Goal: Transaction & Acquisition: Book appointment/travel/reservation

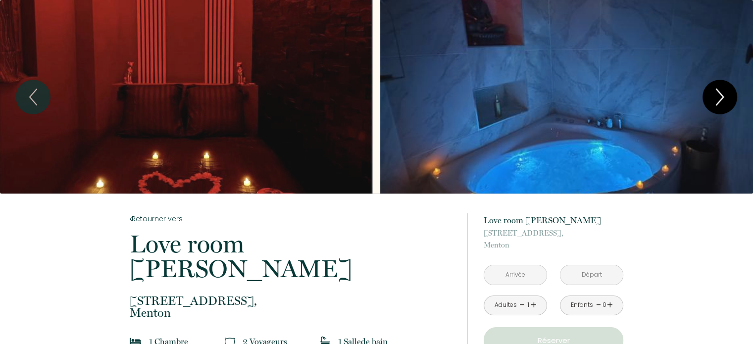
click at [719, 95] on icon "Next" at bounding box center [719, 97] width 21 height 30
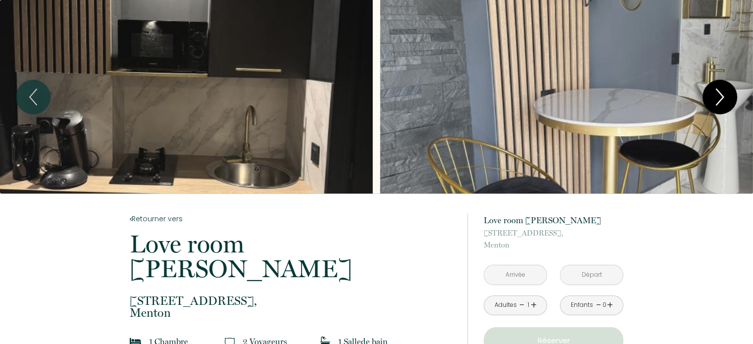
click at [719, 95] on icon "Next" at bounding box center [719, 97] width 21 height 30
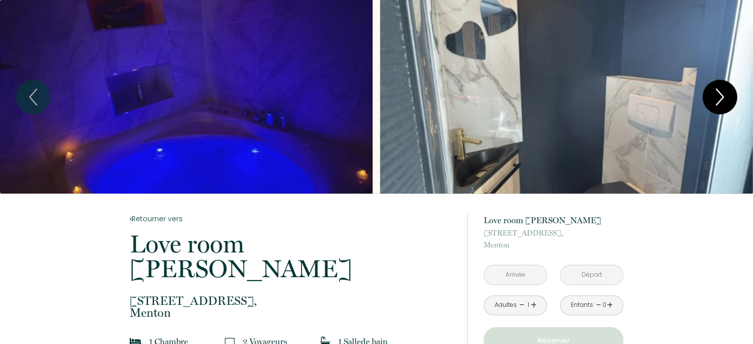
click at [719, 95] on icon "Next" at bounding box center [719, 97] width 21 height 30
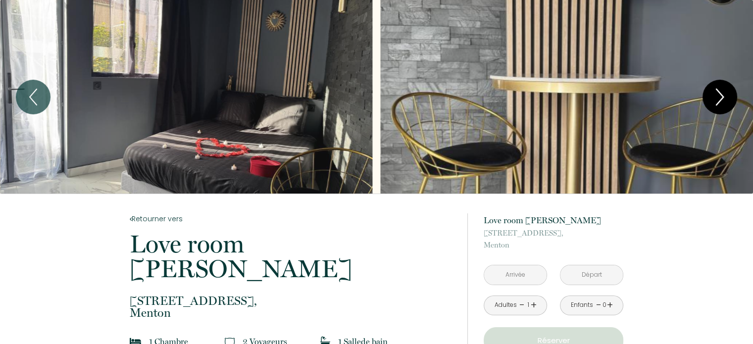
click at [719, 95] on icon "Next" at bounding box center [719, 97] width 21 height 30
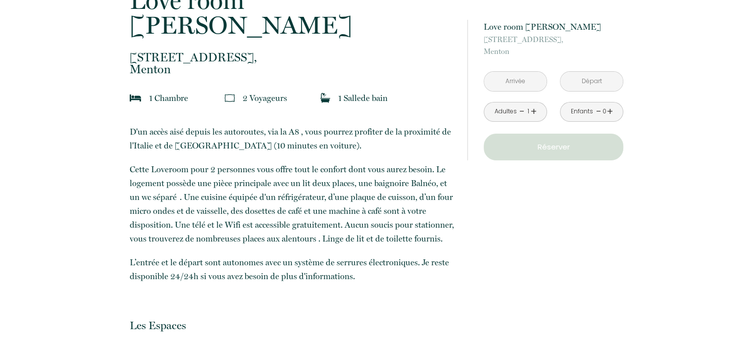
scroll to position [297, 0]
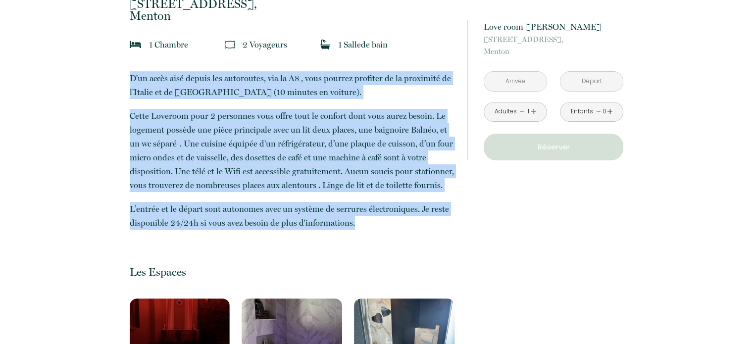
drag, startPoint x: 351, startPoint y: 199, endPoint x: 123, endPoint y: 48, distance: 273.8
copy p "D'un accès aisé depuis les autoroutes, via la A8 , vous pourrez profiter de la …"
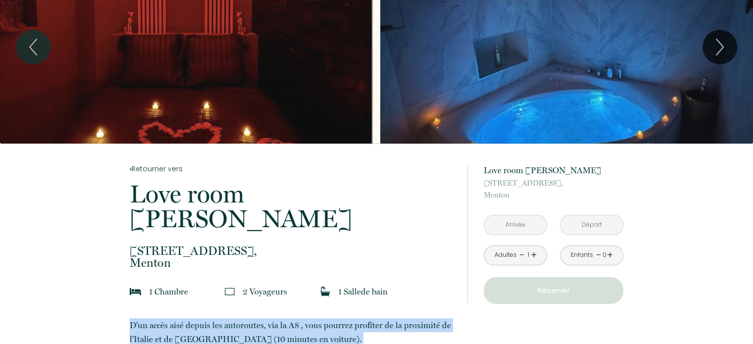
scroll to position [49, 0]
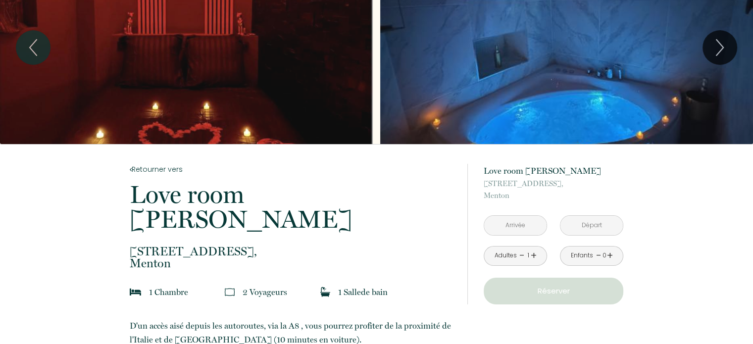
click at [531, 254] on link "+" at bounding box center [534, 255] width 6 height 15
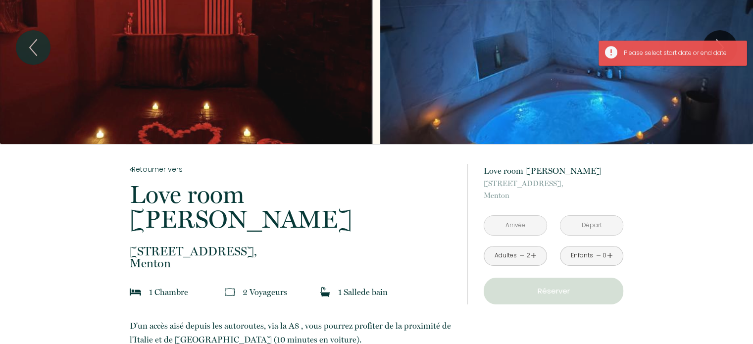
click at [527, 294] on p "Réserver" at bounding box center [553, 291] width 133 height 12
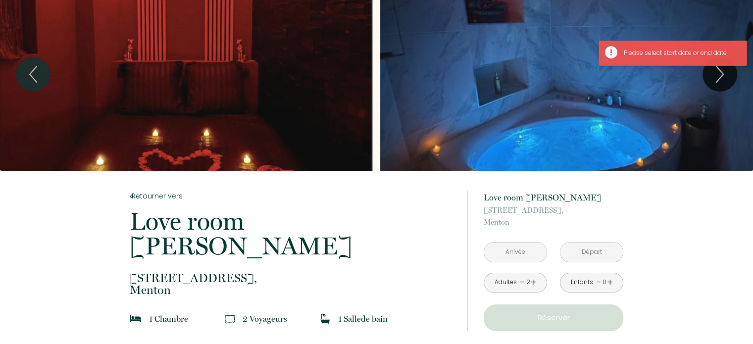
scroll to position [0, 0]
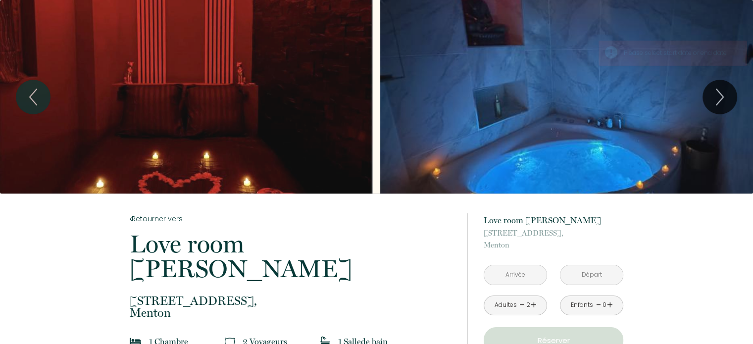
click at [515, 274] on input "text" at bounding box center [515, 274] width 62 height 19
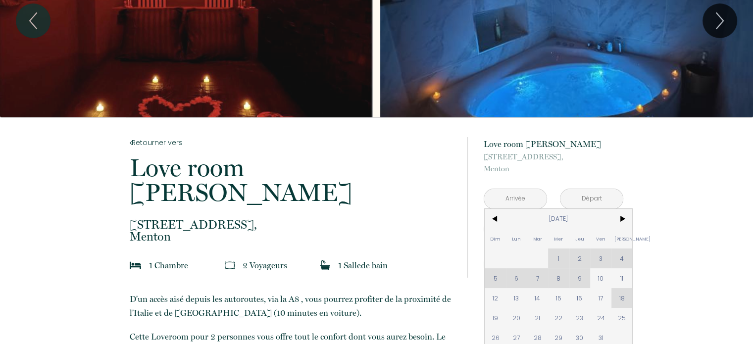
scroll to position [99, 0]
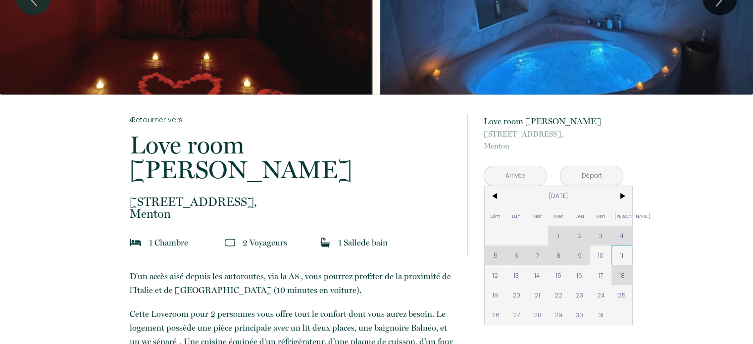
click at [617, 255] on span "11" at bounding box center [621, 255] width 21 height 20
click at [617, 255] on div "à partir de 150 € Love room Balneo [STREET_ADDRESS] < [DATE] > Dim Lun Mar Mer …" at bounding box center [545, 185] width 156 height 180
type input "[PERSON_NAME] [DATE]"
type input "Dim [DATE]"
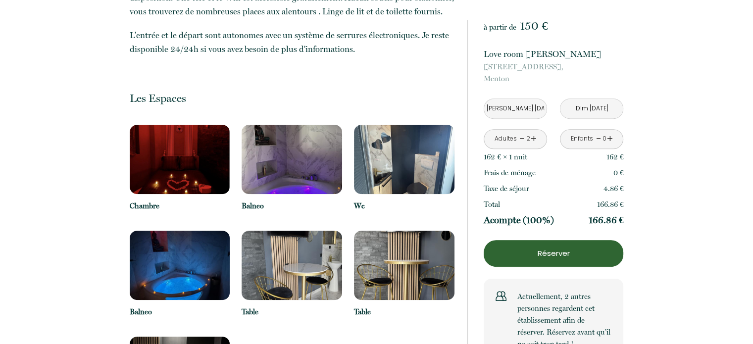
scroll to position [445, 0]
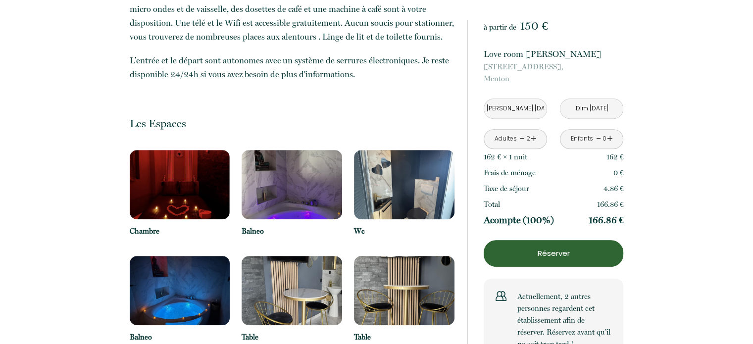
click at [527, 259] on button "Réserver" at bounding box center [554, 253] width 140 height 27
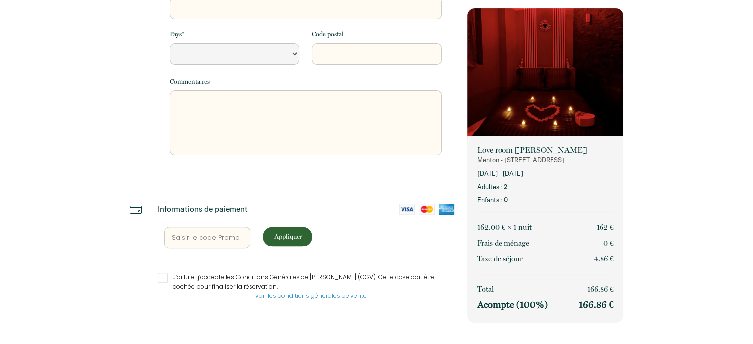
select select "Default select example"
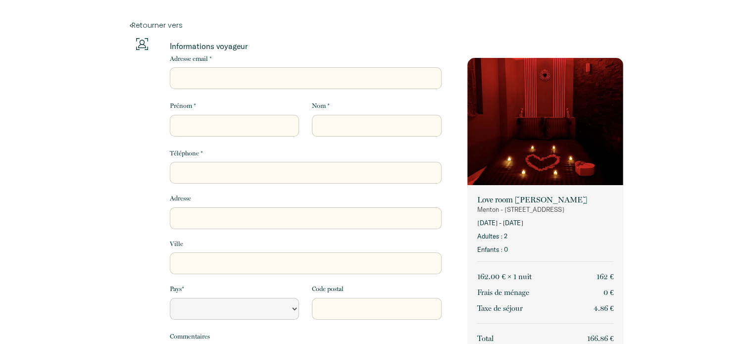
click at [242, 81] on input "Adresse email *" at bounding box center [306, 78] width 272 height 22
type input "[EMAIL_ADDRESS][DOMAIN_NAME]"
type input "STEFANIA"
type input "CAPOSTAGNO"
type input "3472351101"
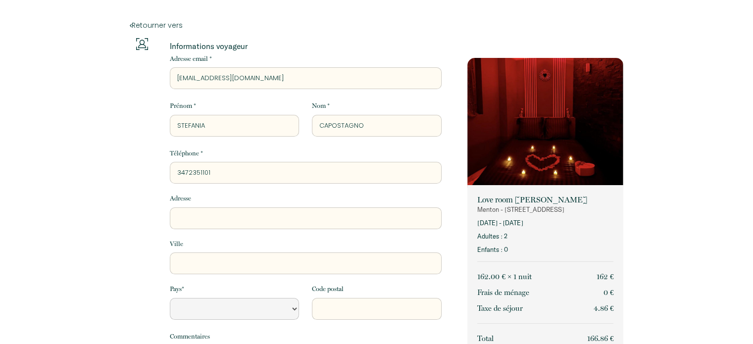
type input "[STREET_ADDRESS]"
type input "PIETRA LIGURE"
select select "IT"
type input "17027"
click at [179, 79] on input "[EMAIL_ADDRESS][DOMAIN_NAME]" at bounding box center [306, 78] width 272 height 22
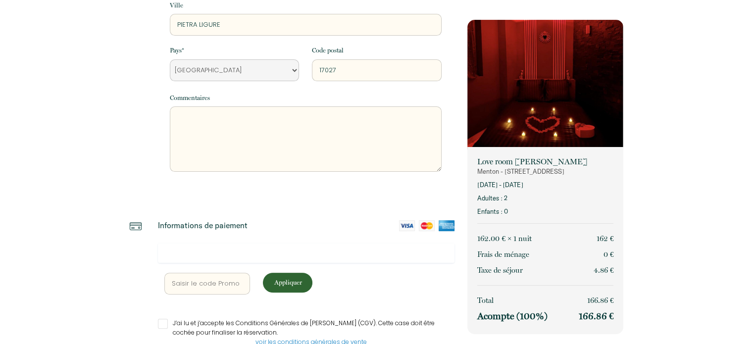
scroll to position [285, 0]
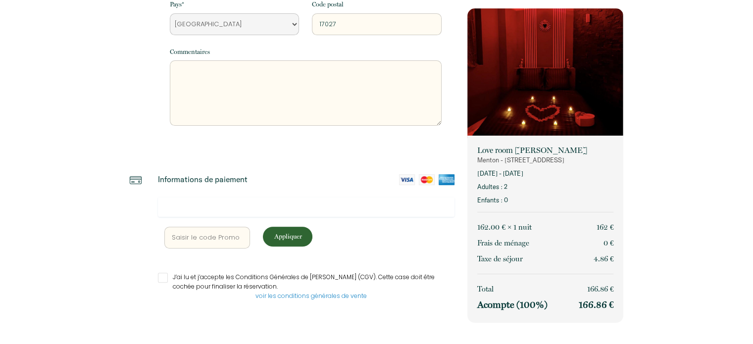
type input "[EMAIL_ADDRESS][DOMAIN_NAME]"
click at [161, 276] on input "J’ai lu et j’accepte les Conditions Générales de [PERSON_NAME] (CGV). Cette cas…" at bounding box center [306, 278] width 297 height 10
checkbox input "true"
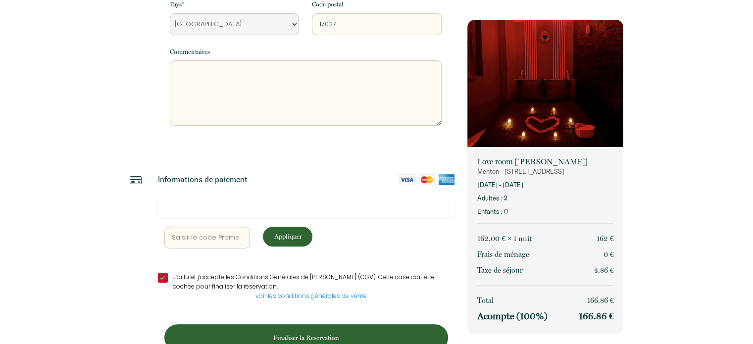
click at [421, 182] on img at bounding box center [427, 179] width 16 height 11
click at [211, 235] on input "text" at bounding box center [207, 238] width 86 height 22
click at [175, 177] on p "Informations de paiement" at bounding box center [203, 179] width 90 height 10
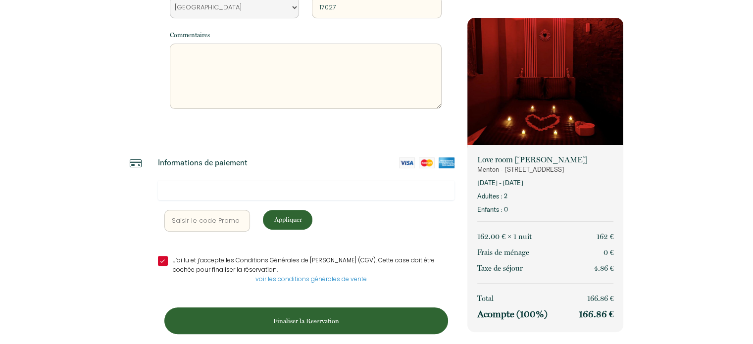
scroll to position [311, 0]
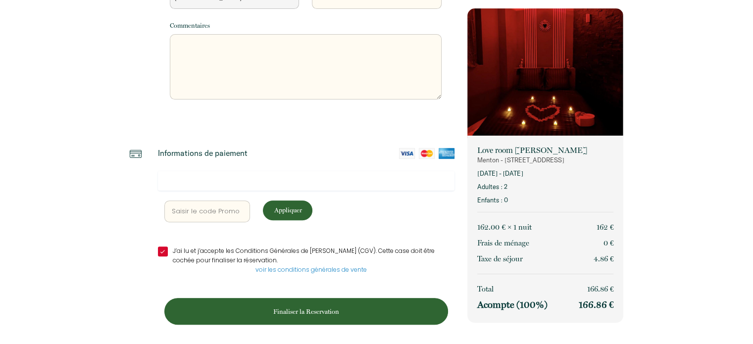
click at [339, 307] on p "Finaliser la Reservation" at bounding box center [306, 311] width 277 height 9
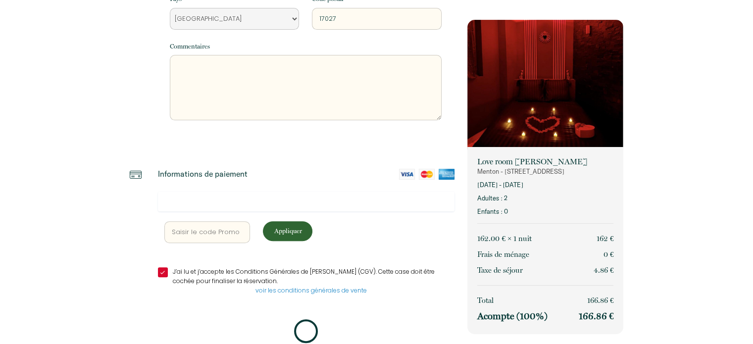
scroll to position [309, 0]
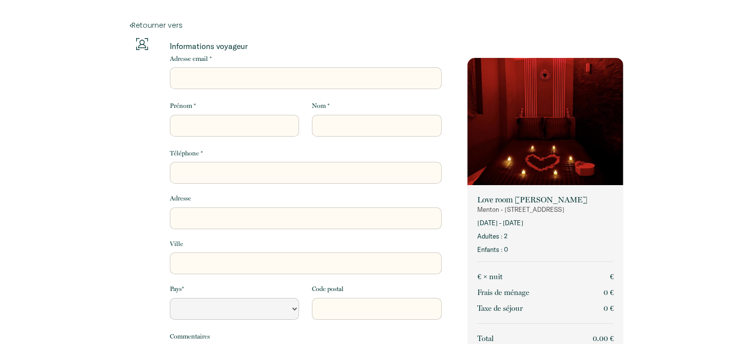
scroll to position [255, 0]
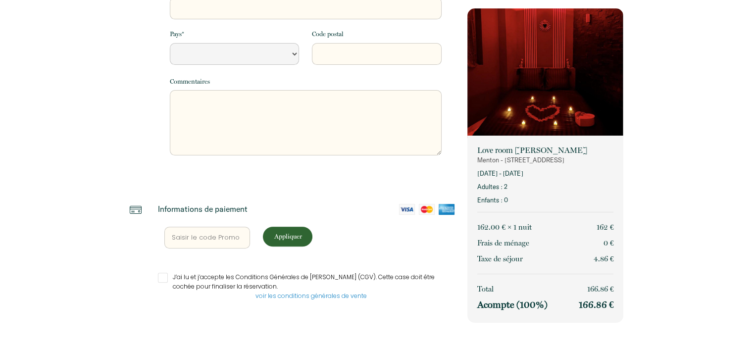
select select "Default select example"
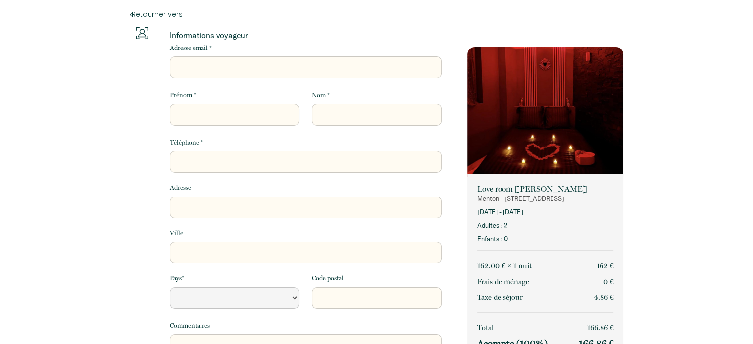
scroll to position [0, 0]
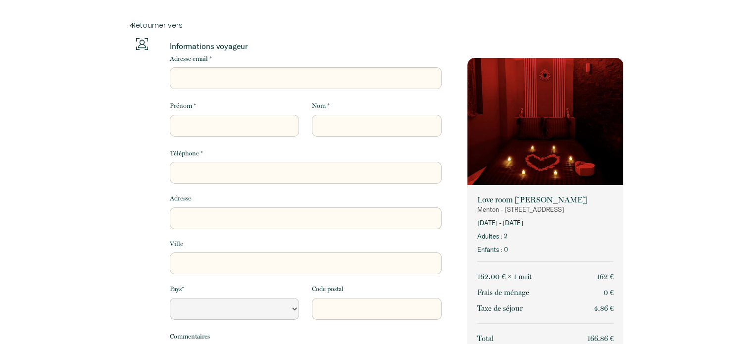
click at [244, 83] on input "Adresse email *" at bounding box center [306, 78] width 272 height 22
type input "[EMAIL_ADDRESS][DOMAIN_NAME]"
type input "STEFANIA"
type input "CAPOSTAGNO"
type input "3472351101"
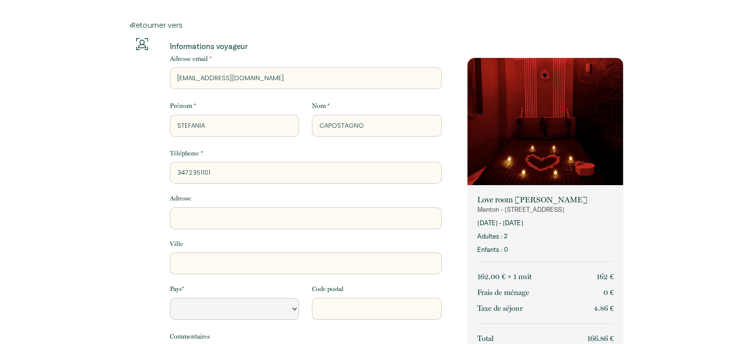
type input "[STREET_ADDRESS]"
type input "PIETRA LIGURE"
select select "IT"
type input "17027"
click at [179, 79] on input "[EMAIL_ADDRESS][DOMAIN_NAME]" at bounding box center [306, 78] width 272 height 22
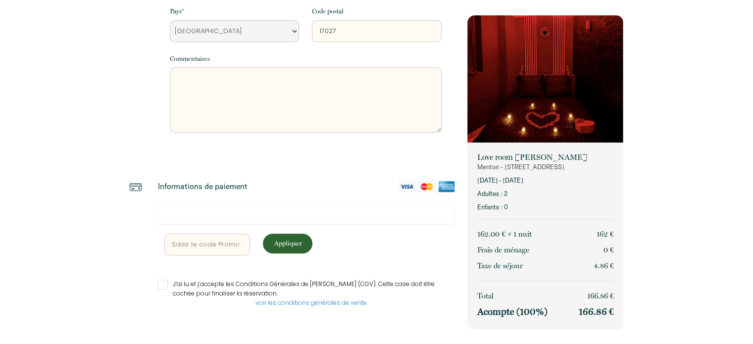
scroll to position [285, 0]
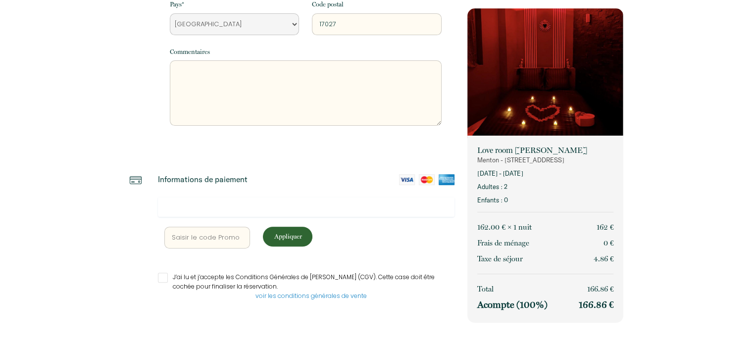
type input "[EMAIL_ADDRESS][DOMAIN_NAME]"
click at [165, 277] on input "J’ai lu et j’accepte les Conditions Générales de [PERSON_NAME] (CGV). Cette cas…" at bounding box center [306, 278] width 297 height 10
checkbox input "true"
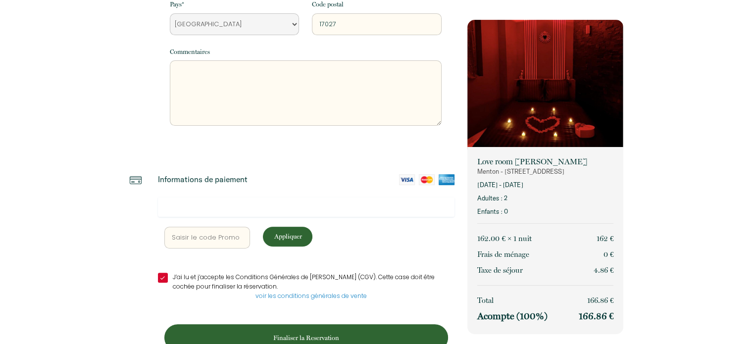
scroll to position [311, 0]
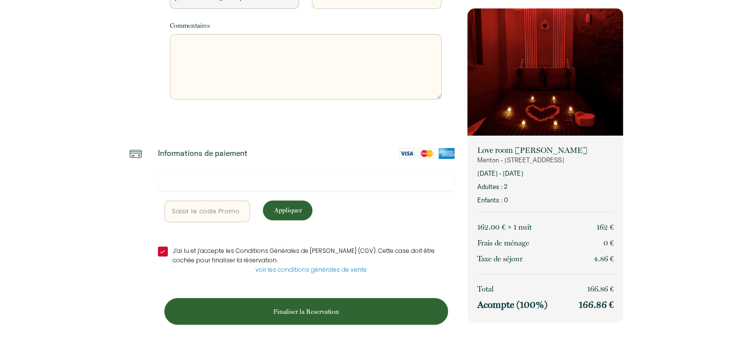
click at [339, 317] on button "Finaliser la Reservation" at bounding box center [306, 311] width 284 height 27
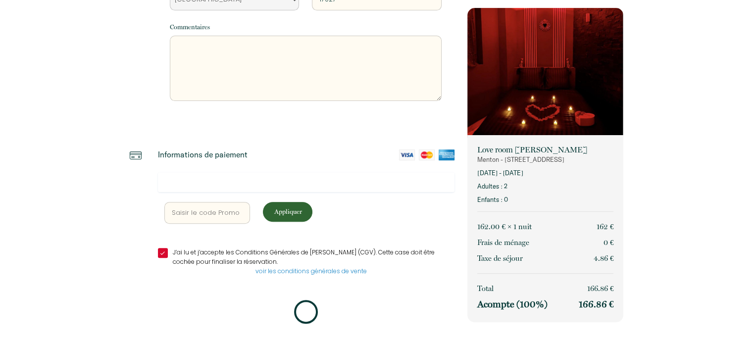
scroll to position [309, 0]
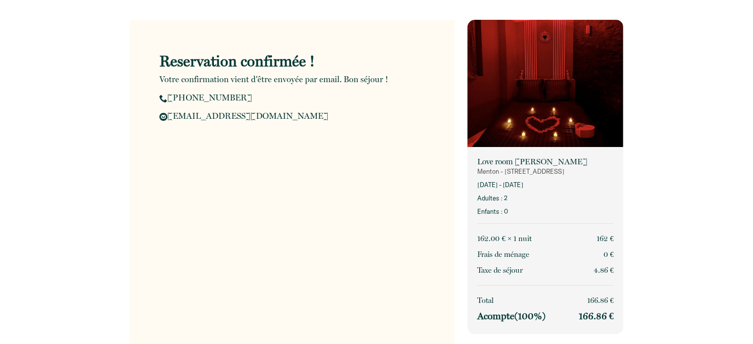
drag, startPoint x: 487, startPoint y: 171, endPoint x: 570, endPoint y: 175, distance: 82.7
click at [570, 175] on p "Menton - [STREET_ADDRESS]" at bounding box center [545, 171] width 136 height 9
click at [585, 174] on p "Menton - [STREET_ADDRESS]" at bounding box center [545, 171] width 136 height 9
drag, startPoint x: 479, startPoint y: 171, endPoint x: 568, endPoint y: 173, distance: 89.1
click at [568, 173] on p "Menton - [STREET_ADDRESS]" at bounding box center [545, 171] width 136 height 9
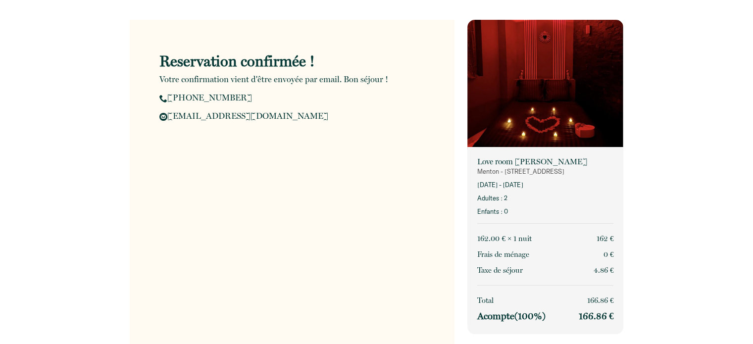
copy p "Menton - [STREET_ADDRESS]"
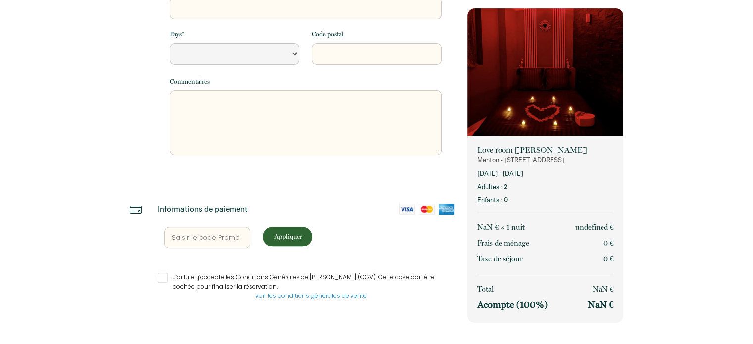
select select "Default select example"
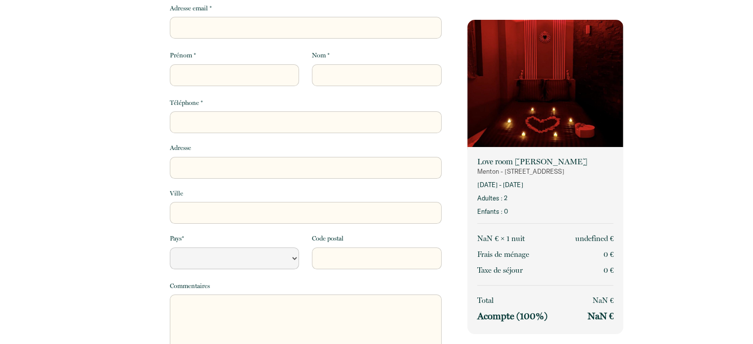
scroll to position [0, 0]
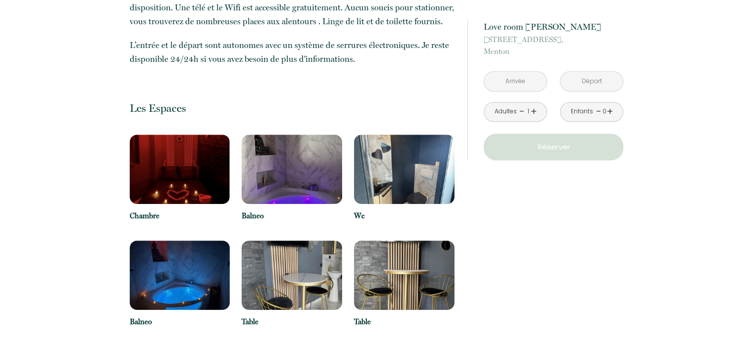
scroll to position [594, 0]
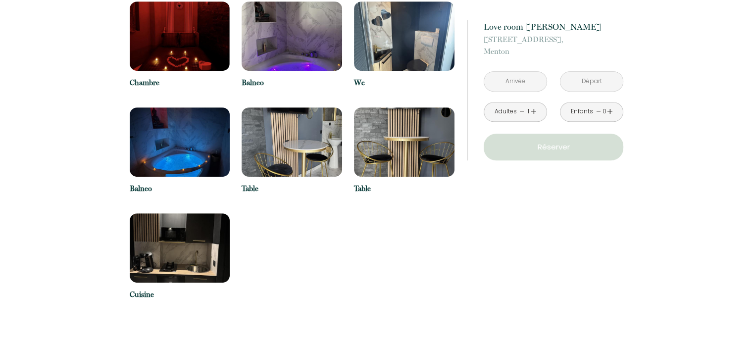
click at [220, 217] on img at bounding box center [180, 247] width 100 height 69
click at [204, 223] on img at bounding box center [180, 247] width 100 height 69
click at [150, 115] on img at bounding box center [180, 141] width 100 height 69
click at [142, 183] on p "Balneo" at bounding box center [180, 189] width 100 height 12
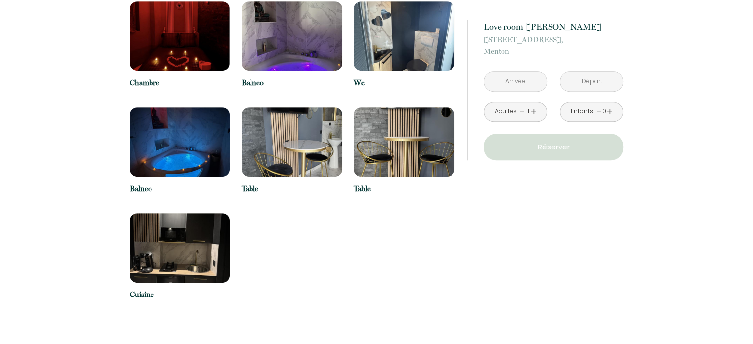
click at [142, 183] on p "Balneo" at bounding box center [180, 189] width 100 height 12
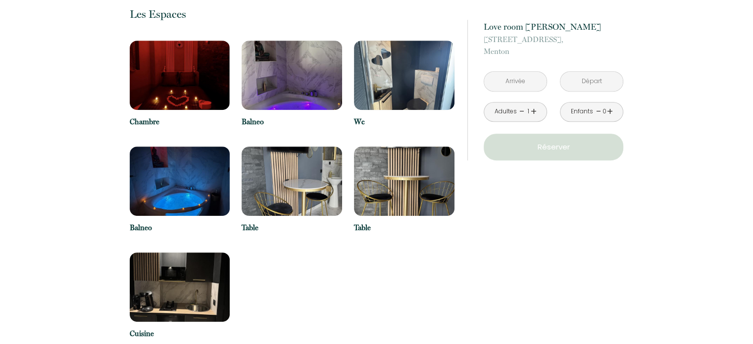
scroll to position [495, 0]
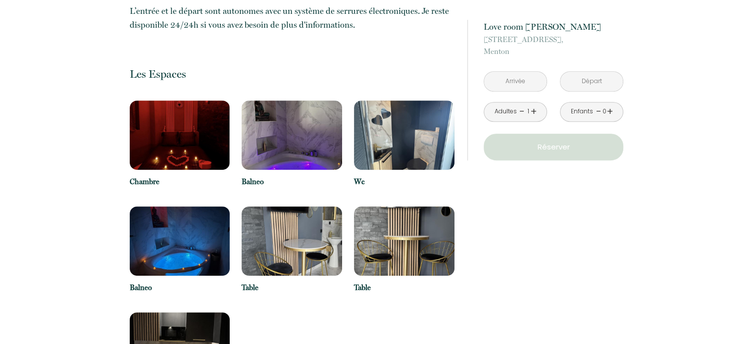
click at [301, 118] on img at bounding box center [292, 134] width 100 height 69
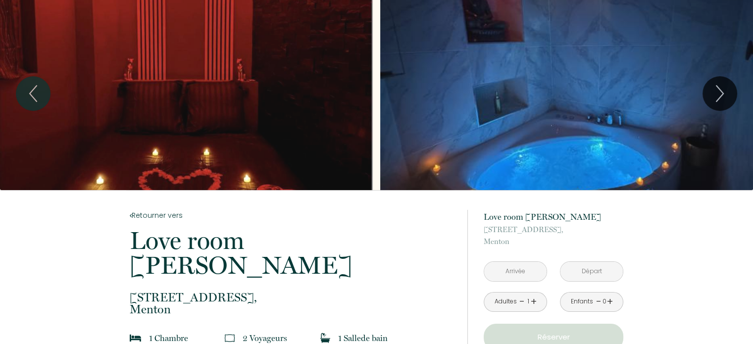
scroll to position [0, 0]
